Goal: Browse casually: Explore the website without a specific task or goal

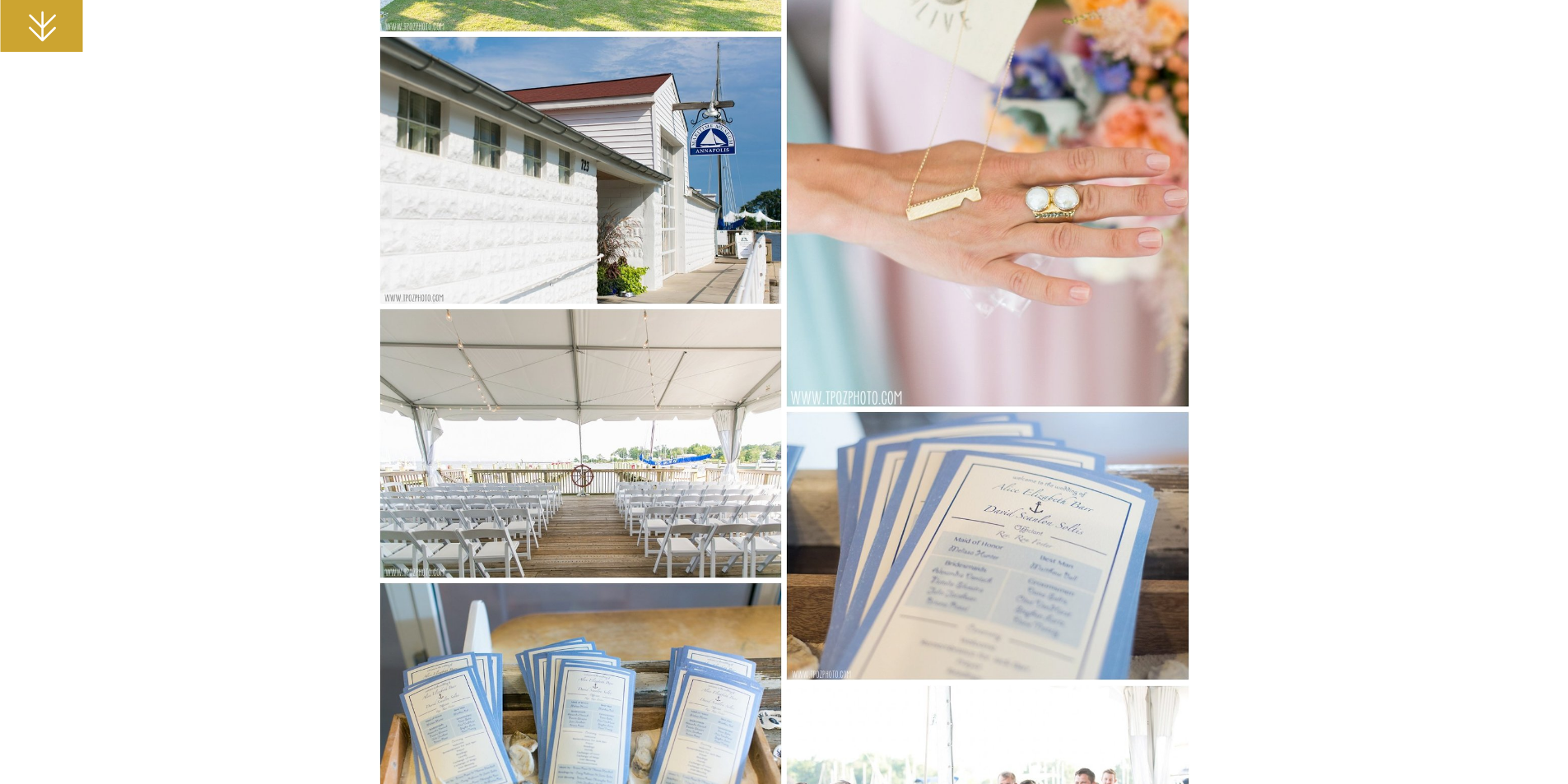
scroll to position [10123, 0]
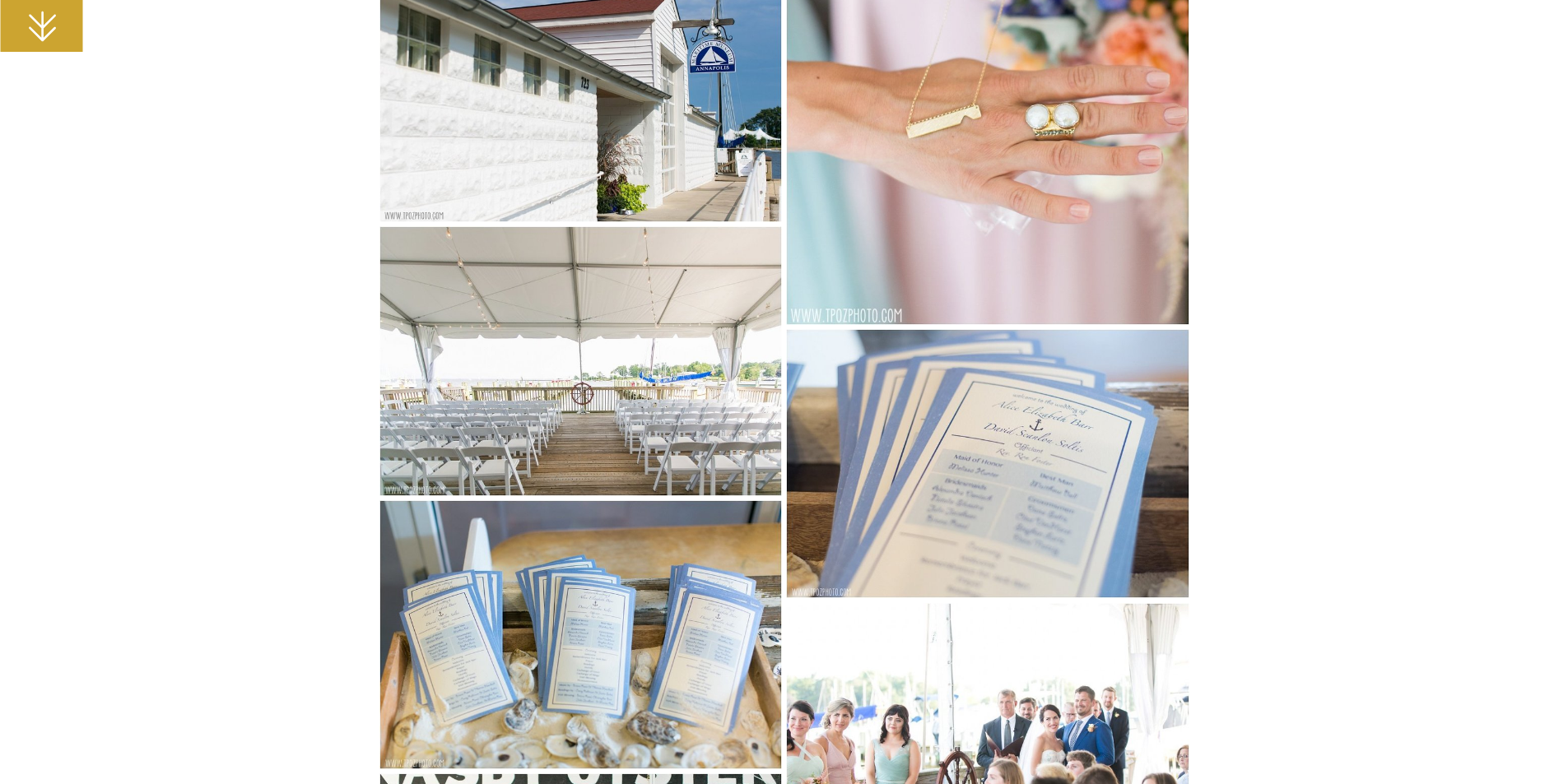
click at [499, 461] on img at bounding box center [581, 361] width 403 height 269
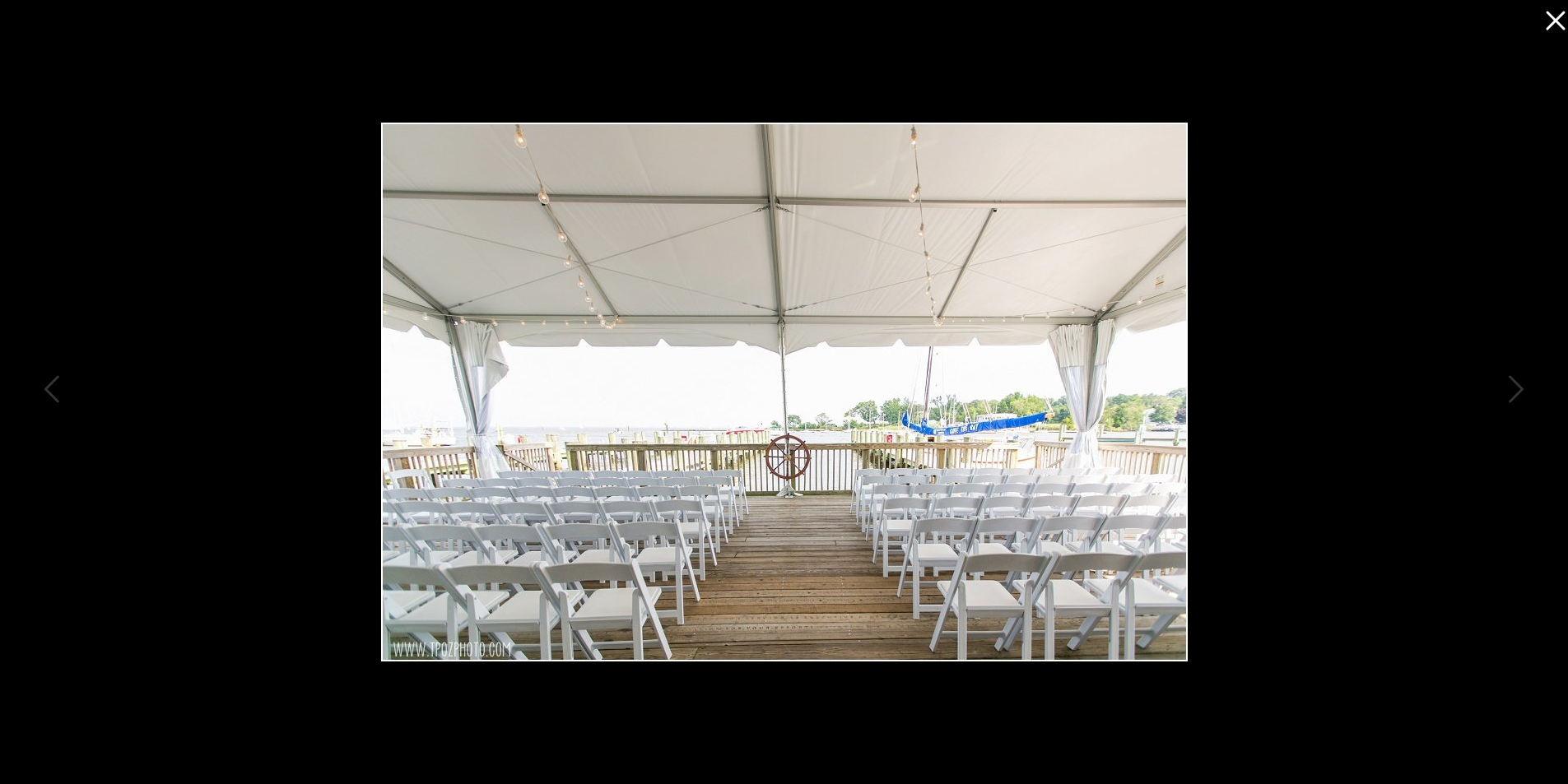
click at [1546, 23] on icon at bounding box center [1551, 17] width 33 height 33
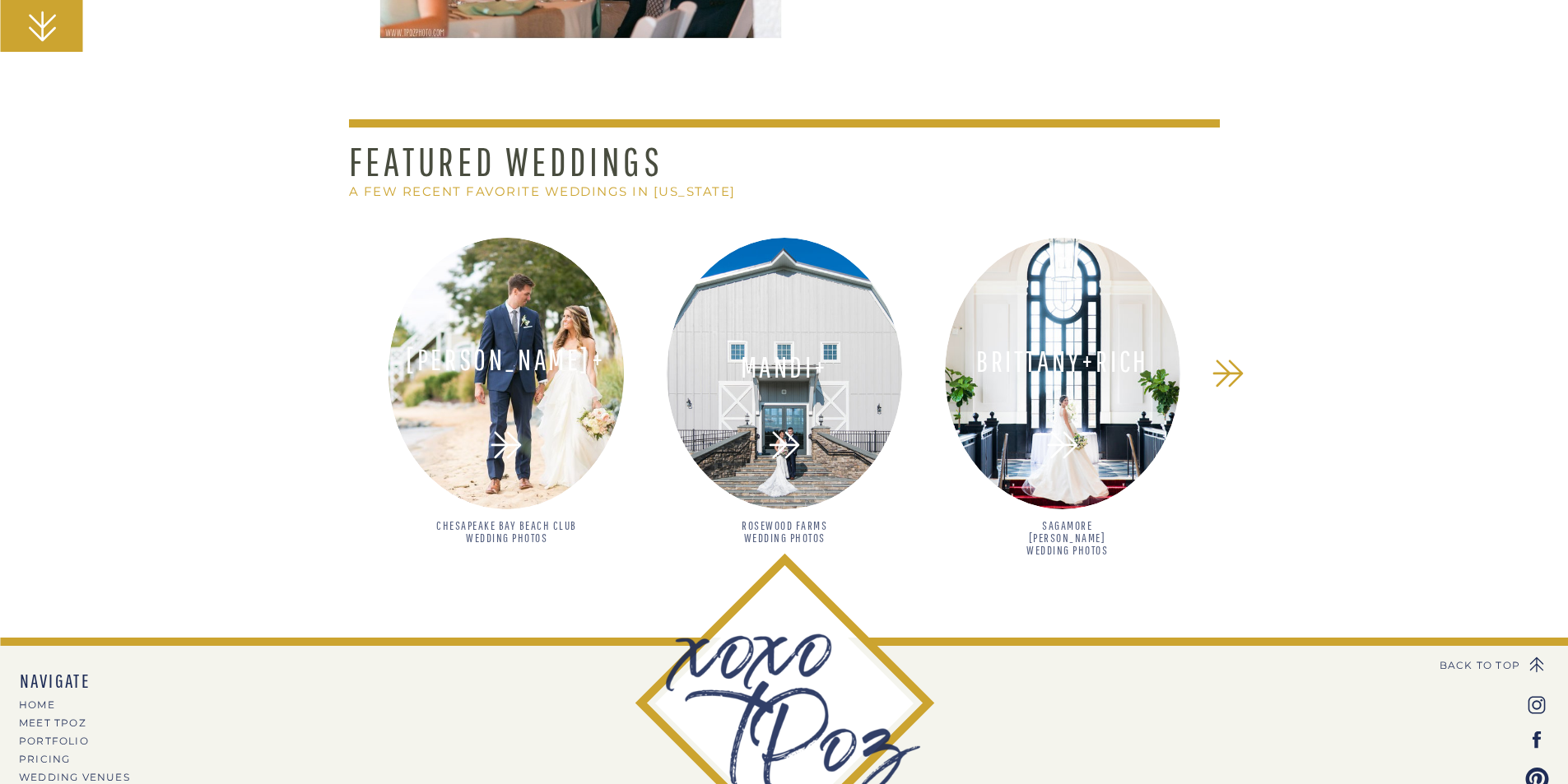
scroll to position [20574, 0]
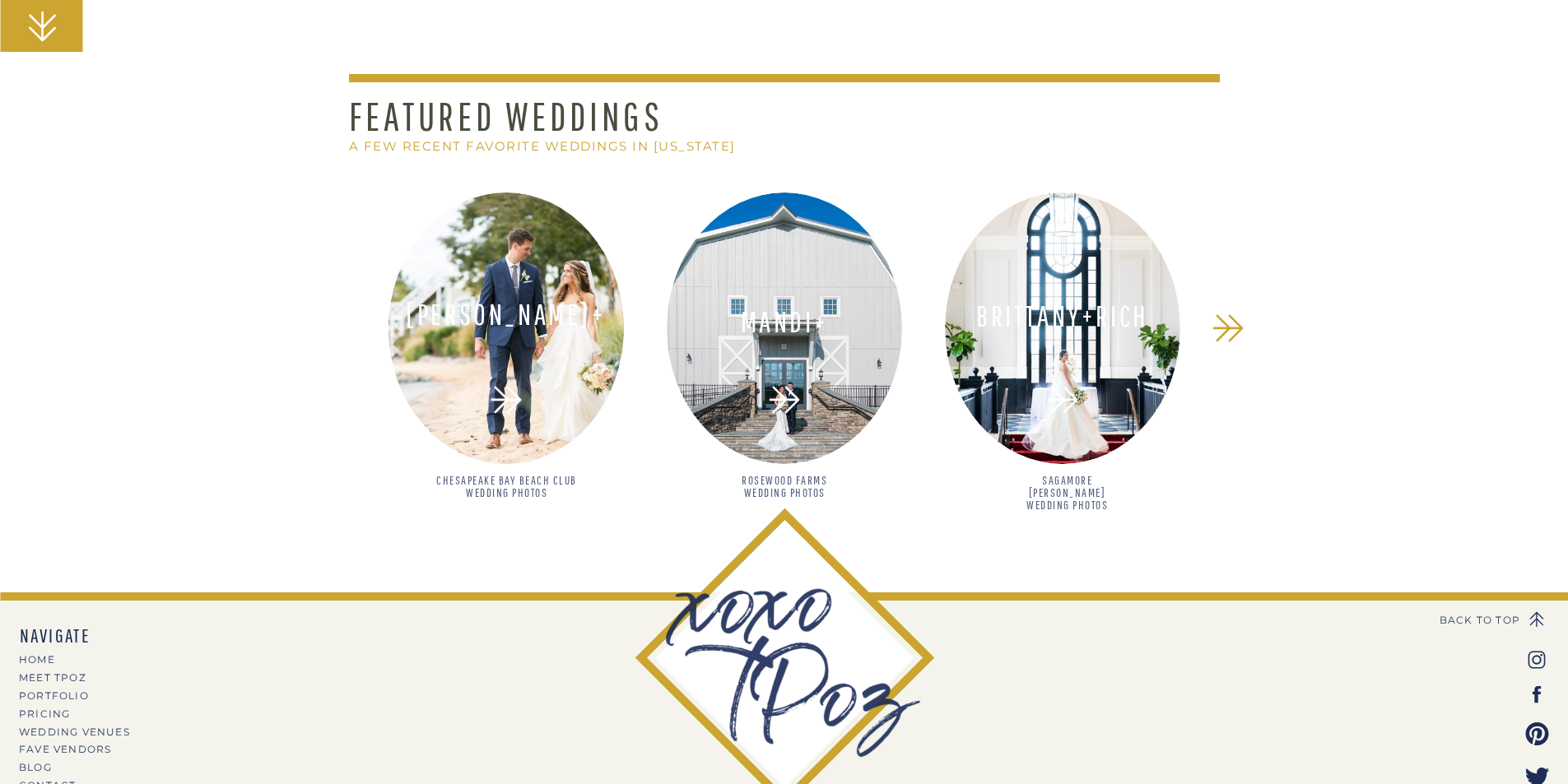
click at [481, 287] on div at bounding box center [506, 328] width 236 height 272
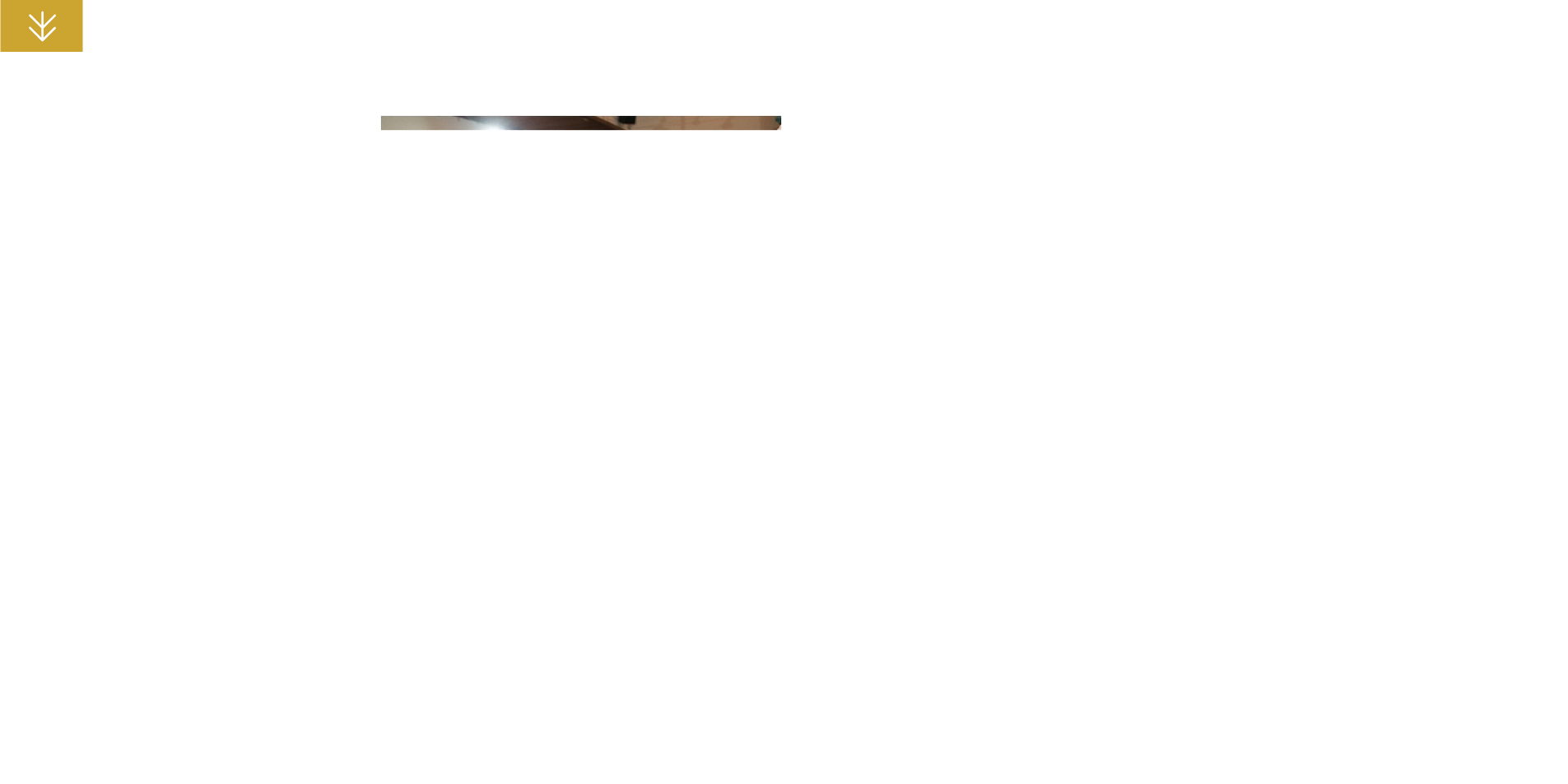
scroll to position [19258, 0]
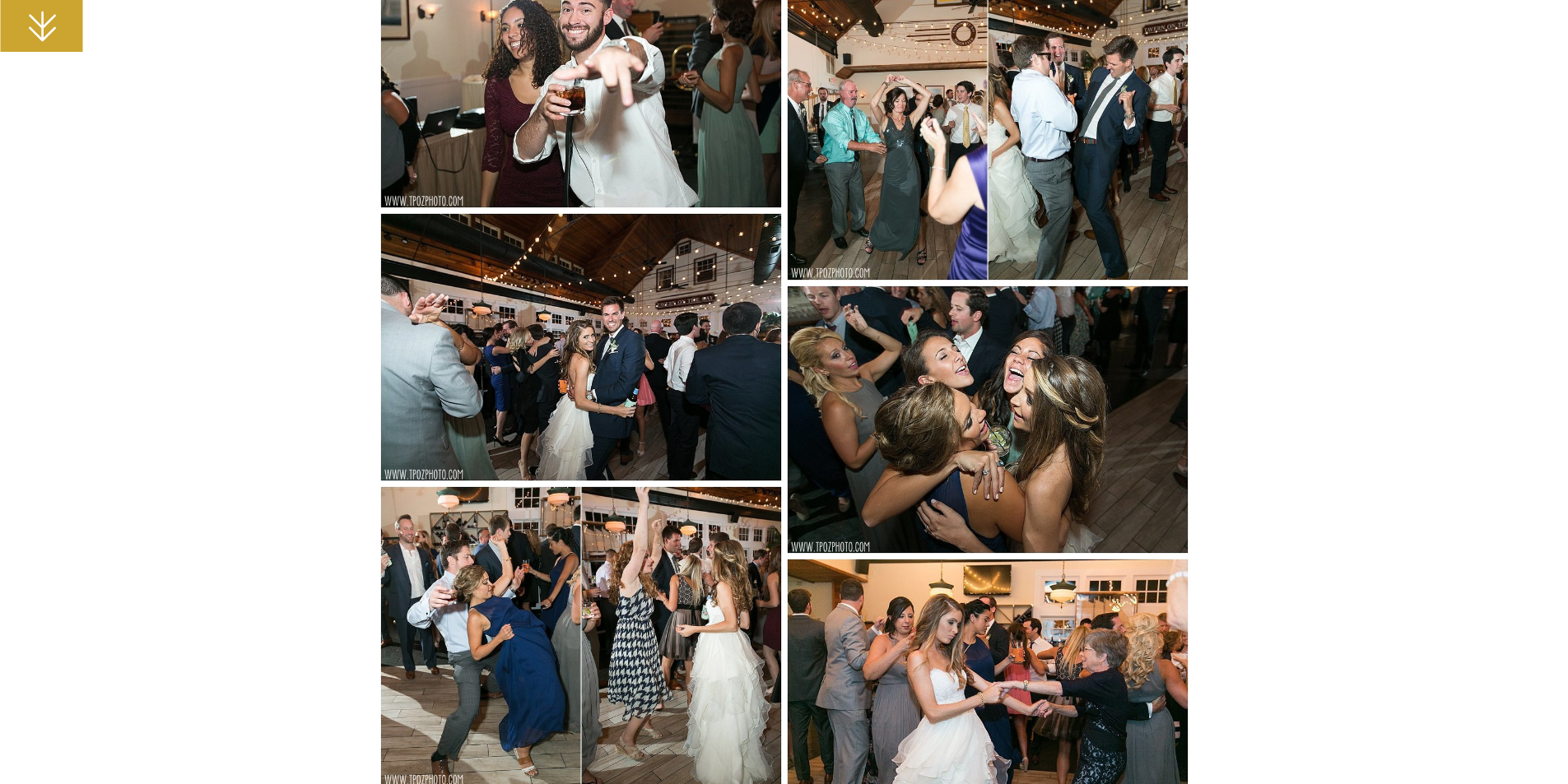
click at [651, 379] on img at bounding box center [581, 347] width 402 height 268
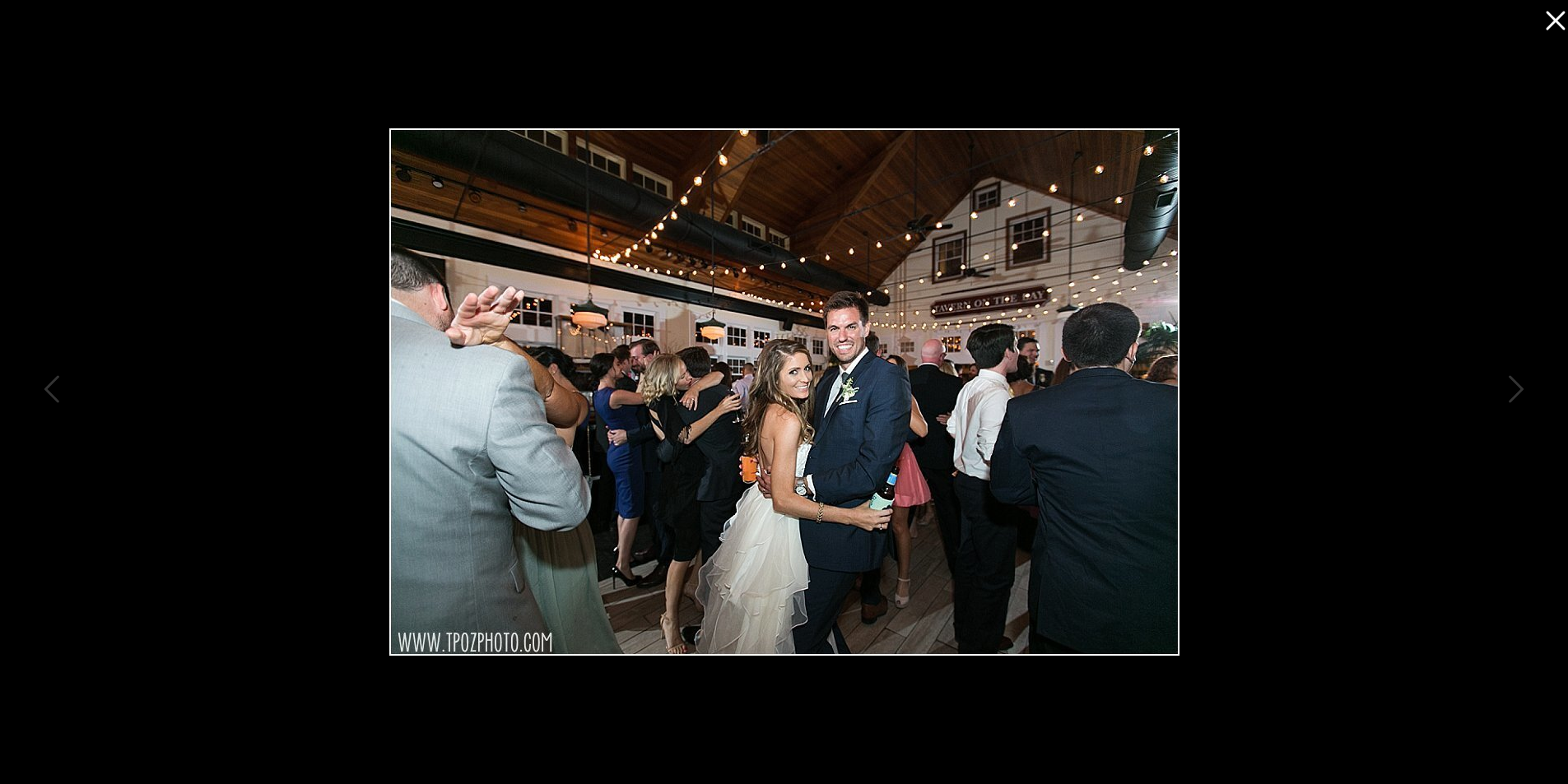
click at [1231, 269] on div at bounding box center [784, 392] width 1568 height 784
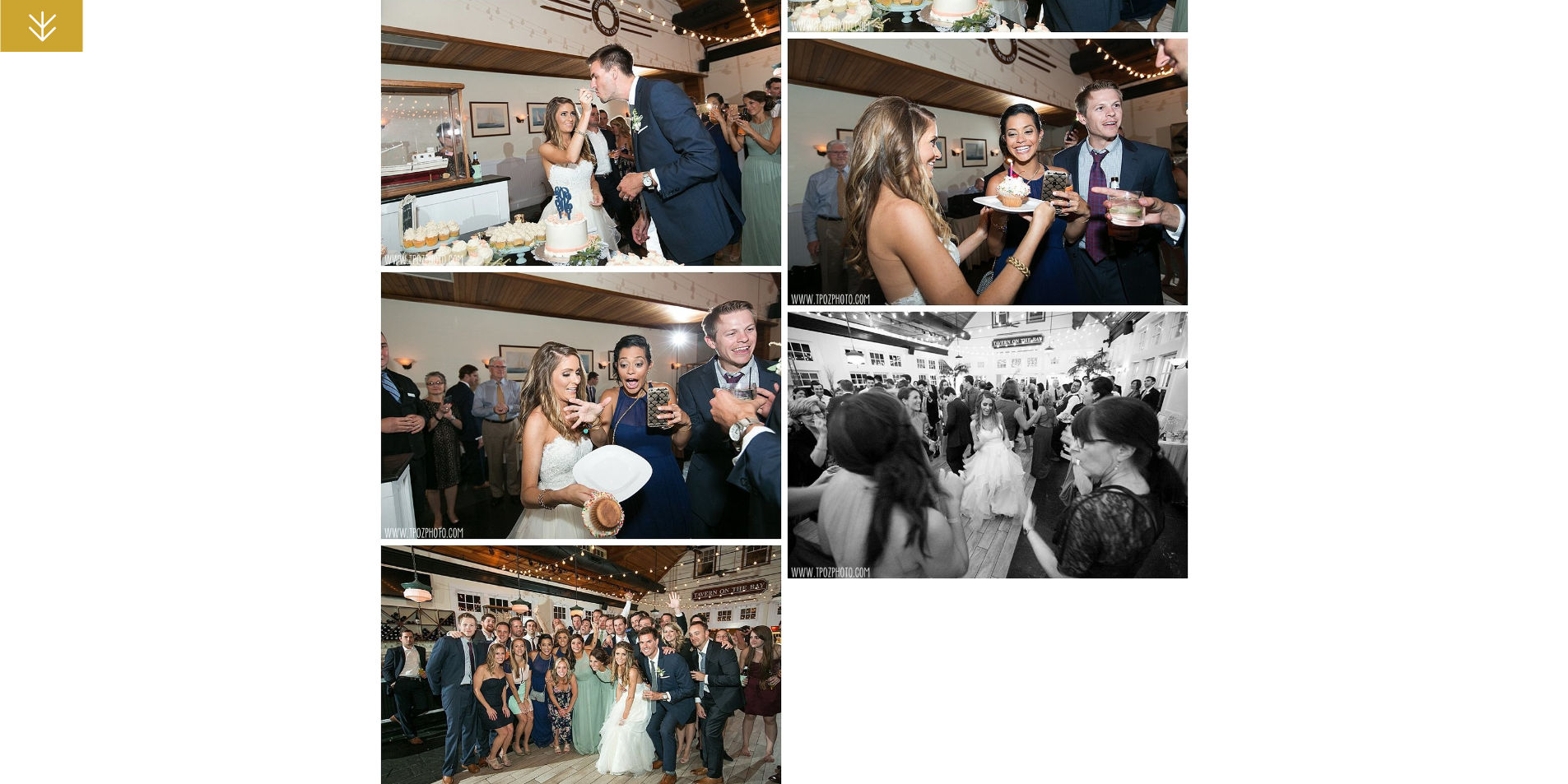
scroll to position [21151, 0]
